Goal: Task Accomplishment & Management: Use online tool/utility

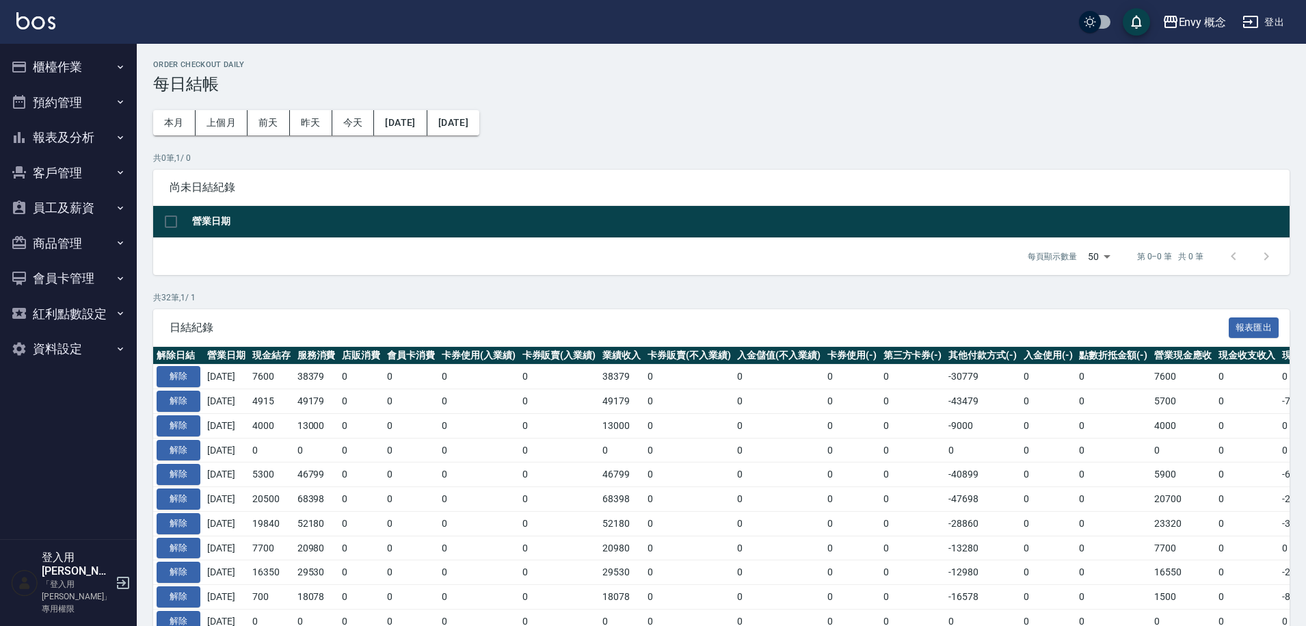
click at [105, 62] on button "櫃檯作業" at bounding box center [68, 67] width 126 height 36
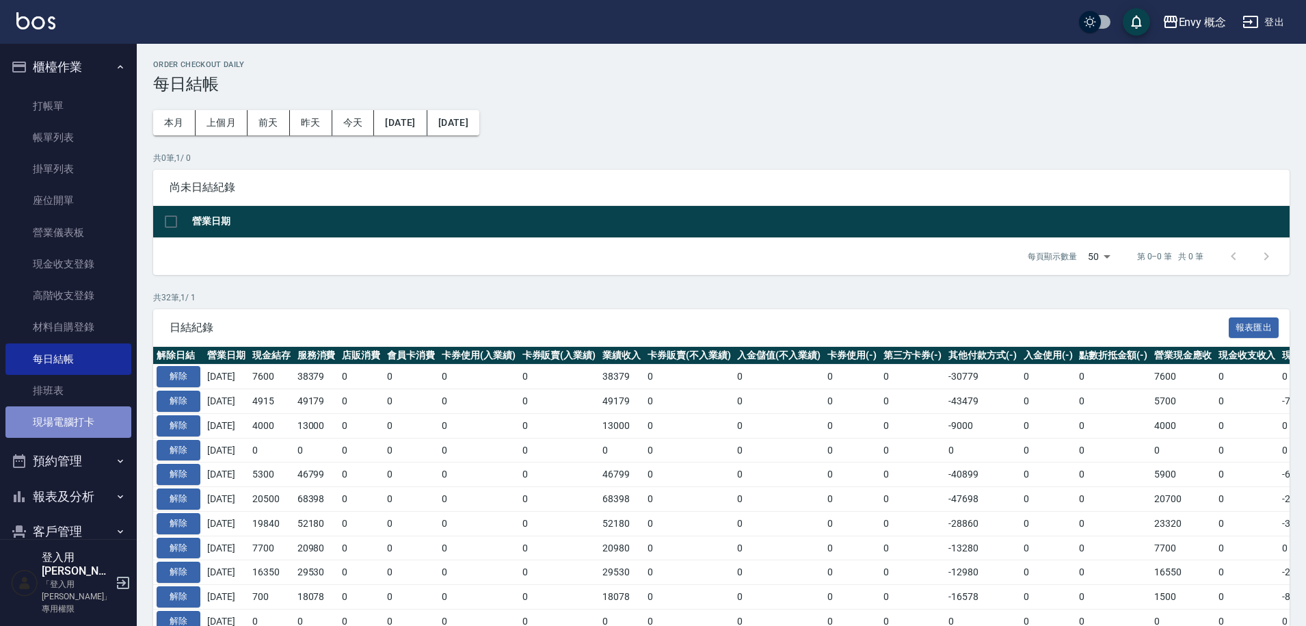
click at [108, 436] on link "現場電腦打卡" at bounding box center [68, 421] width 126 height 31
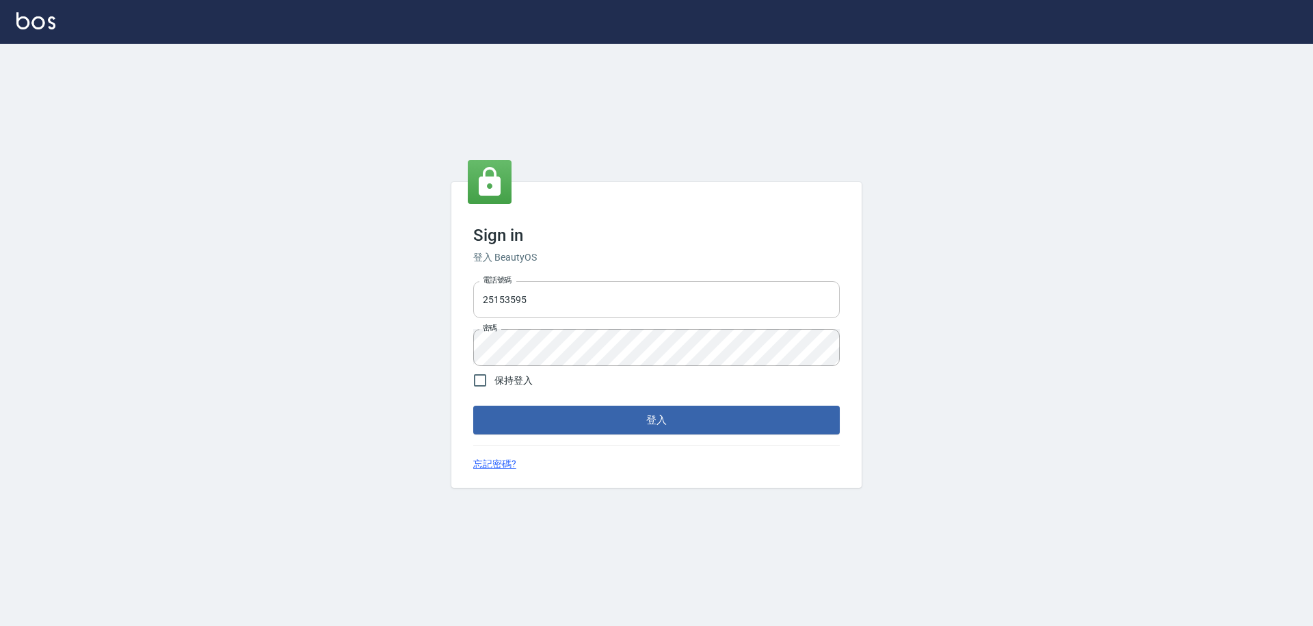
click at [562, 286] on input "25153595" at bounding box center [656, 299] width 367 height 37
drag, startPoint x: 544, startPoint y: 295, endPoint x: 471, endPoint y: 311, distance: 74.9
click at [471, 309] on div "電話號碼 [PHONE_NUMBER] 電話號碼 密碼 密碼" at bounding box center [657, 324] width 378 height 96
type input "2"
type input "0930889212"
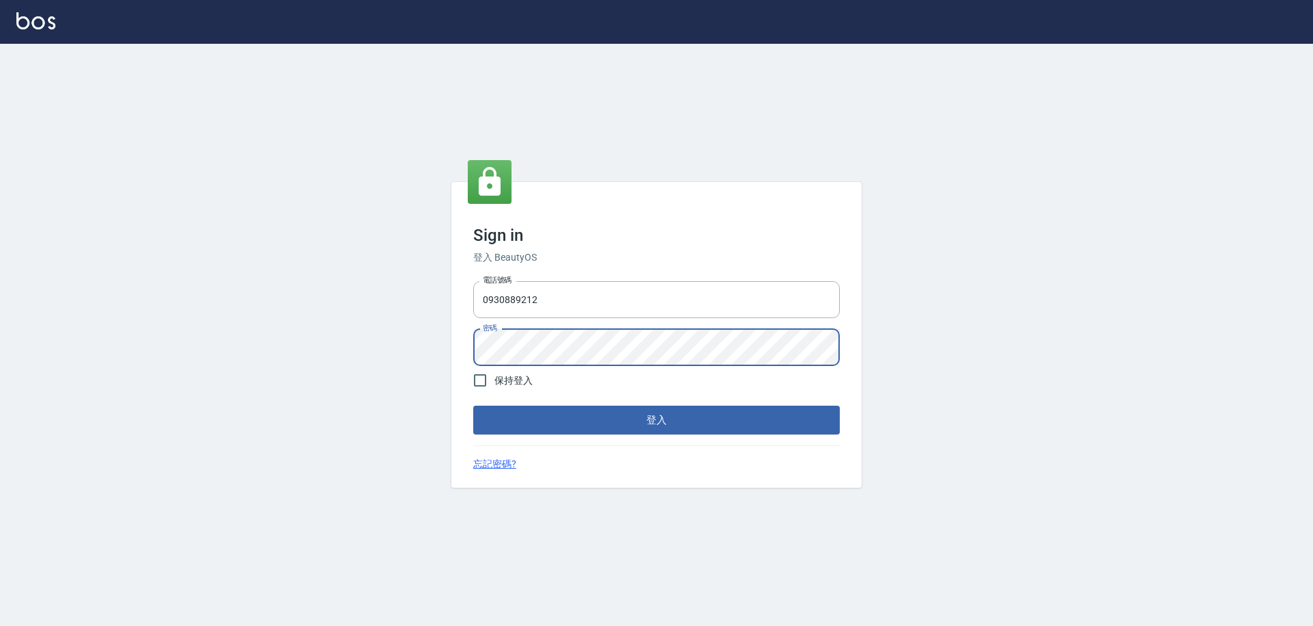
click at [462, 345] on div "Sign in 登入 BeautyOS 電話號碼 [PHONE_NUMBER] 電話號碼 密碼 密碼 保持登入 登入 忘記密碼?" at bounding box center [656, 335] width 410 height 306
click at [473, 406] on button "登入" at bounding box center [656, 420] width 367 height 29
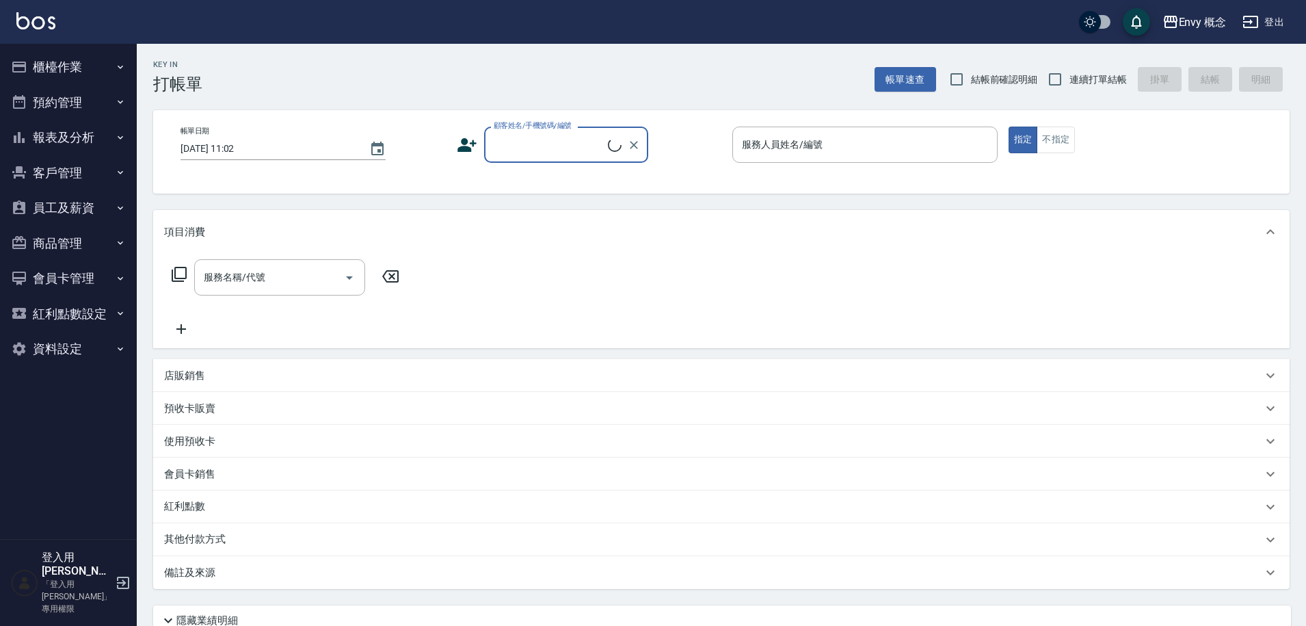
click at [40, 60] on button "櫃檯作業" at bounding box center [68, 67] width 126 height 36
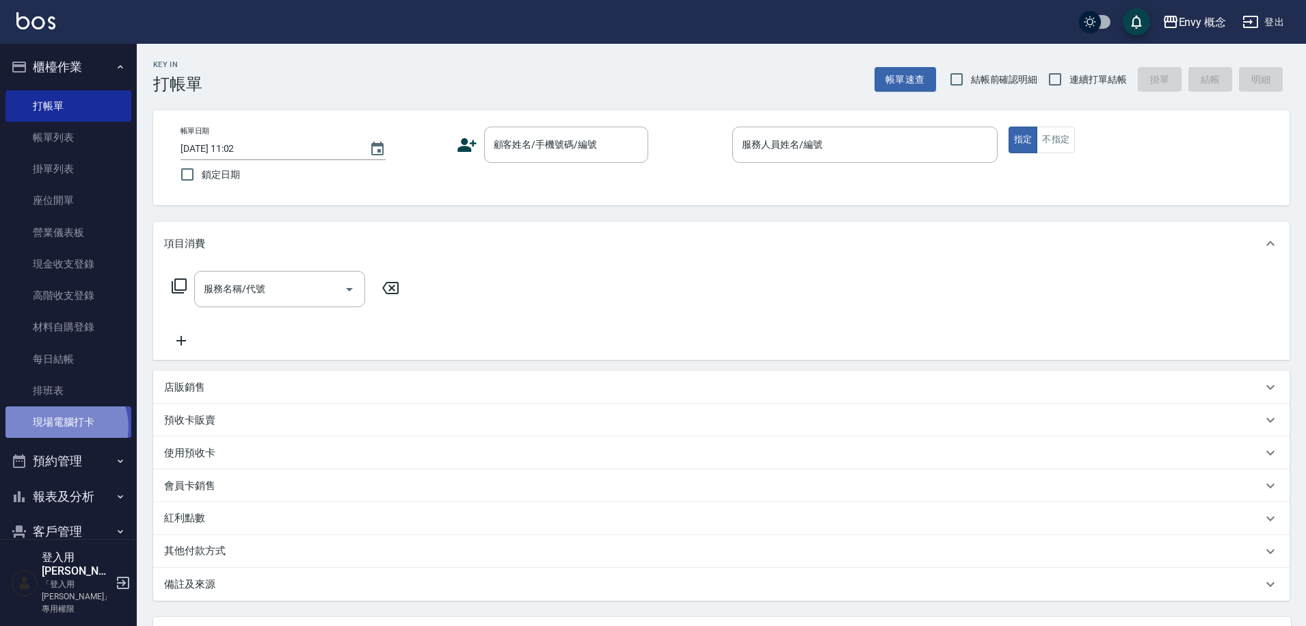
click at [62, 427] on link "現場電腦打卡" at bounding box center [68, 421] width 126 height 31
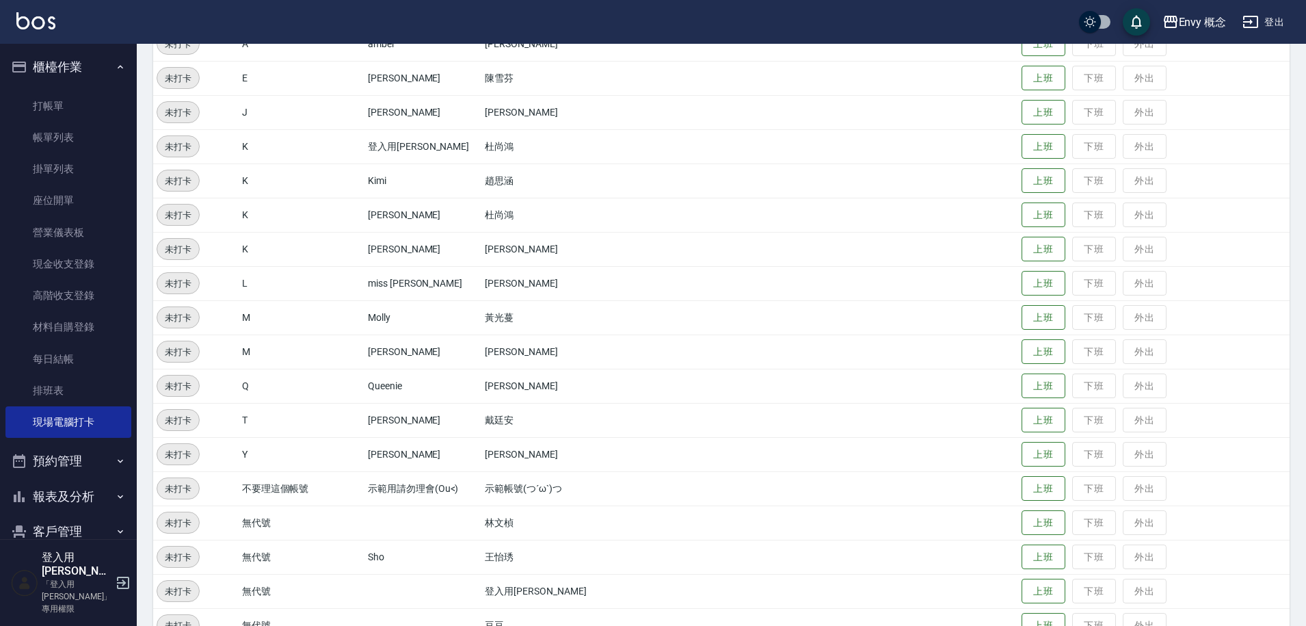
scroll to position [262, 0]
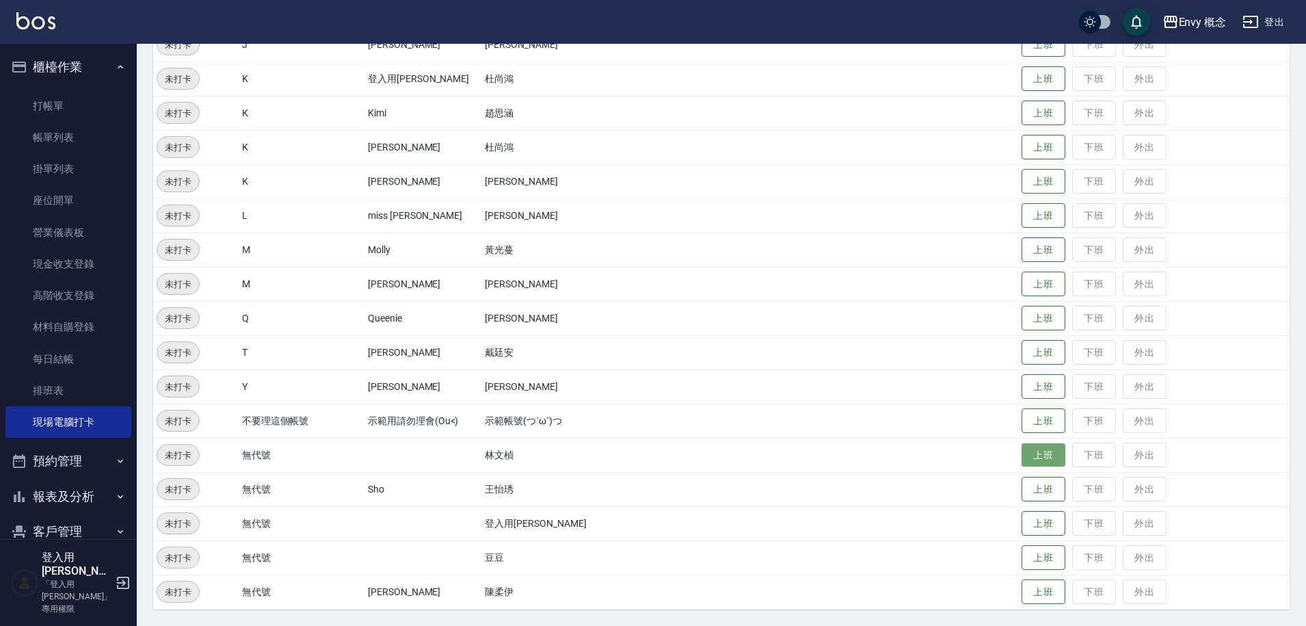
click at [1053, 457] on button "上班" at bounding box center [1044, 455] width 44 height 24
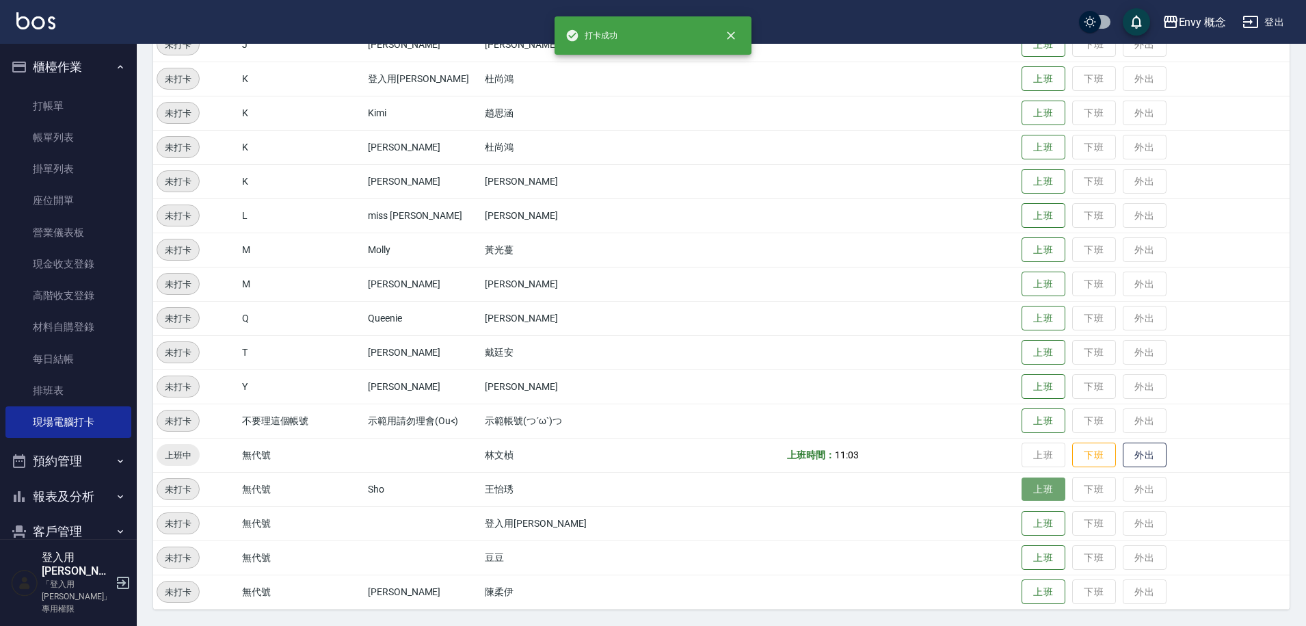
click at [1044, 488] on button "上班" at bounding box center [1044, 489] width 44 height 24
click at [1034, 590] on button "上班" at bounding box center [1044, 592] width 44 height 24
